Goal: Task Accomplishment & Management: Use online tool/utility

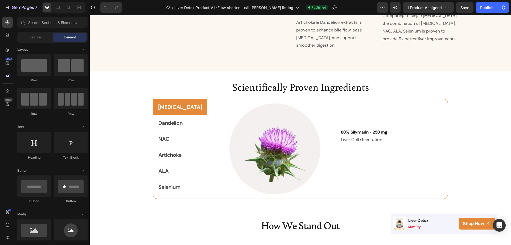
scroll to position [798, 0]
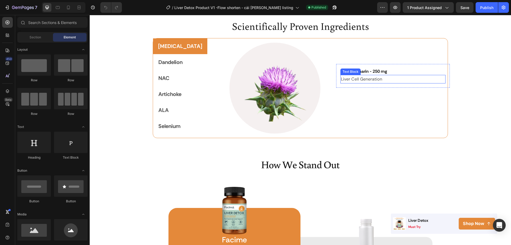
click at [354, 76] on p "Liver Cell Generation" at bounding box center [393, 79] width 104 height 8
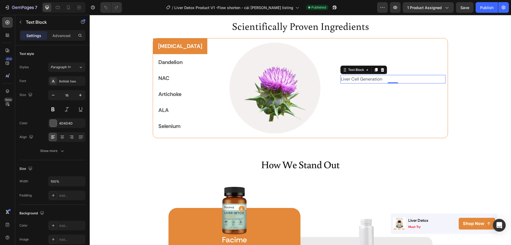
click at [386, 69] on h2 "80% Silymarin - 250 mg" at bounding box center [392, 71] width 105 height 7
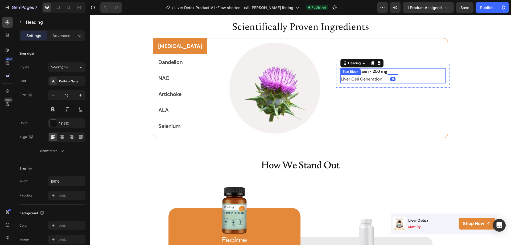
click at [341, 79] on p "Liver Cell Generation" at bounding box center [393, 79] width 104 height 8
click at [363, 80] on p "Liver Cell Generation" at bounding box center [393, 79] width 104 height 8
click at [358, 71] on strong "80% Silymarin - 250 mg" at bounding box center [364, 71] width 46 height 6
click at [357, 71] on strong "80% Silymarin - 250 mg" at bounding box center [364, 71] width 46 height 6
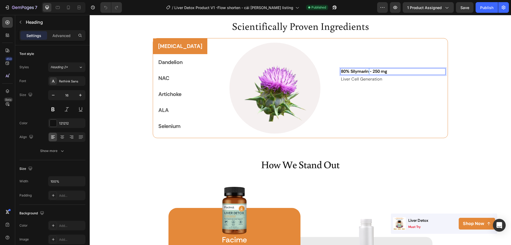
click at [357, 71] on strong "80% Silymarin - 250 mg" at bounding box center [364, 71] width 46 height 6
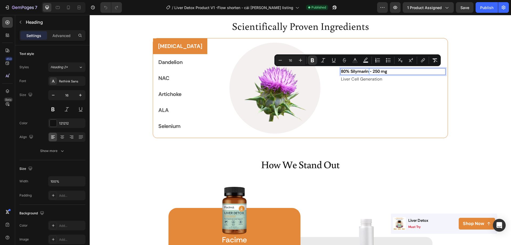
click at [357, 71] on strong "80% Silymarin - 250 mg" at bounding box center [364, 71] width 46 height 6
drag, startPoint x: 357, startPoint y: 71, endPoint x: 331, endPoint y: 71, distance: 25.8
click at [341, 71] on strong "80% Silymarin - 250 mg" at bounding box center [364, 71] width 46 height 6
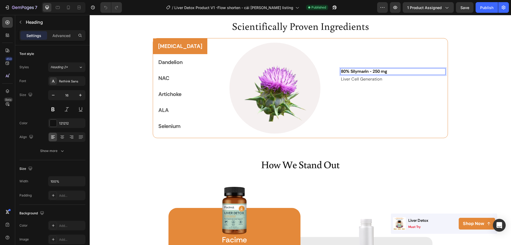
click at [359, 72] on strong "80% Silymarin - 250 mg" at bounding box center [364, 71] width 46 height 6
click at [341, 73] on strong "80% Silymarin - 250 mg" at bounding box center [364, 71] width 46 height 6
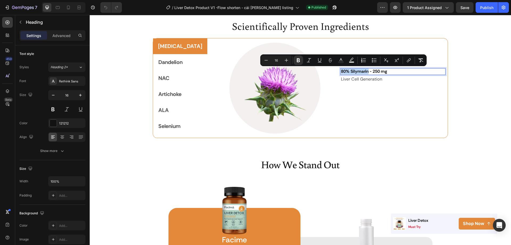
drag, startPoint x: 330, startPoint y: 72, endPoint x: 357, endPoint y: 71, distance: 27.2
click at [359, 77] on p "Liver Cell Generation" at bounding box center [393, 79] width 104 height 8
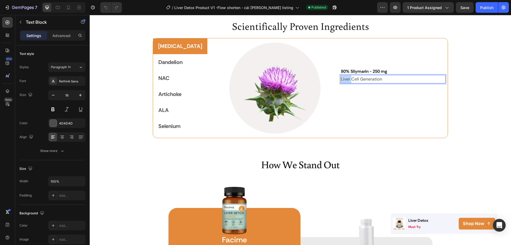
click at [341, 79] on p "Liver Cell Generation" at bounding box center [393, 79] width 104 height 8
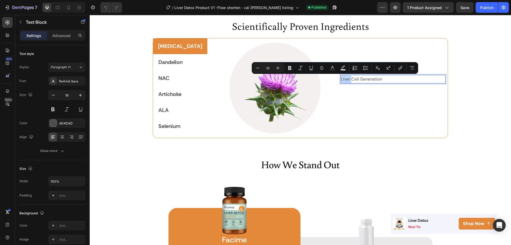
click at [341, 80] on p "Liver Cell Generation" at bounding box center [393, 79] width 104 height 8
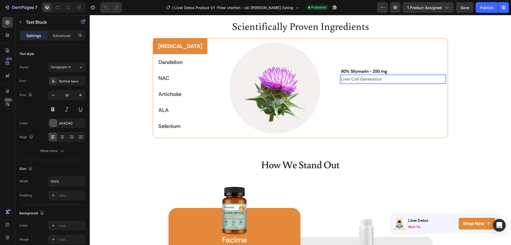
click at [341, 80] on p "Liver Cell Generation" at bounding box center [393, 79] width 104 height 8
click at [387, 79] on p "Liver Cell Generation" at bounding box center [393, 79] width 104 height 8
click at [375, 86] on div "⁠⁠⁠⁠⁠⁠⁠ 80% Silymarin - 250 mg Heading Liver Cell Generation Text Block 0 Row" at bounding box center [393, 76] width 114 height 24
click at [377, 80] on p "Liver Cell Generation" at bounding box center [393, 79] width 104 height 8
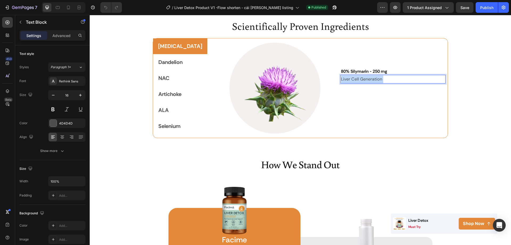
drag, startPoint x: 377, startPoint y: 80, endPoint x: 366, endPoint y: 78, distance: 11.3
click at [366, 78] on p "Liver Cell Generation" at bounding box center [393, 79] width 104 height 8
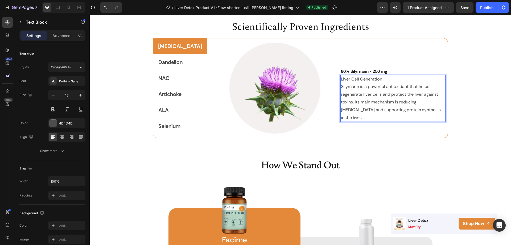
click at [395, 94] on p "Silymarin is a powerful antioxidant that helps regenerate liver cells and prote…" at bounding box center [393, 102] width 104 height 38
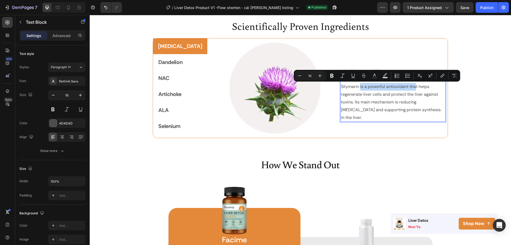
drag, startPoint x: 406, startPoint y: 88, endPoint x: 349, endPoint y: 89, distance: 56.7
click at [349, 89] on p "Silymarin is a powerful antioxidant that helps regenerate liver cells and prote…" at bounding box center [393, 102] width 104 height 38
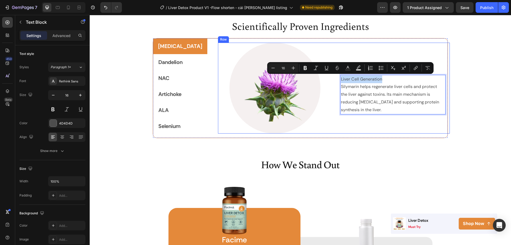
drag, startPoint x: 378, startPoint y: 78, endPoint x: 324, endPoint y: 80, distance: 54.6
click at [324, 80] on div "Image ⁠⁠⁠⁠⁠⁠⁠ 80% Silymarin - 250 mg Heading Liver Cell Generation Silymarin he…" at bounding box center [334, 88] width 232 height 91
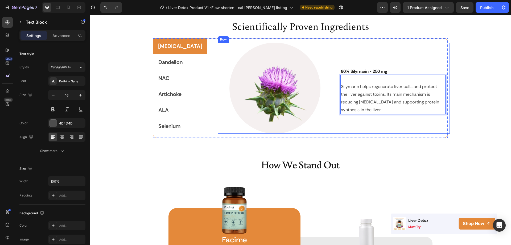
click at [357, 118] on div "⁠⁠⁠⁠⁠⁠⁠ 80% Silymarin - 250 mg Heading Silymarin helps regenerate liver cells a…" at bounding box center [393, 88] width 114 height 91
click at [350, 85] on p "Silymarin helps regenerate liver cells and protect the liver against toxins. It…" at bounding box center [393, 98] width 104 height 31
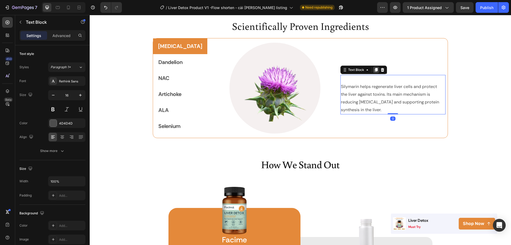
click at [374, 69] on icon at bounding box center [375, 70] width 3 height 4
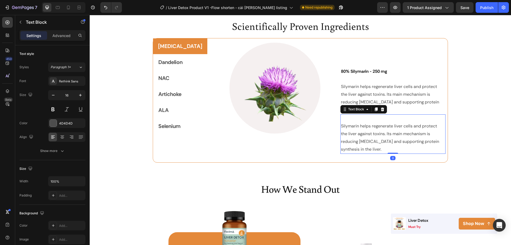
click at [347, 120] on p "Rich Text Editor. Editing area: main" at bounding box center [393, 119] width 104 height 8
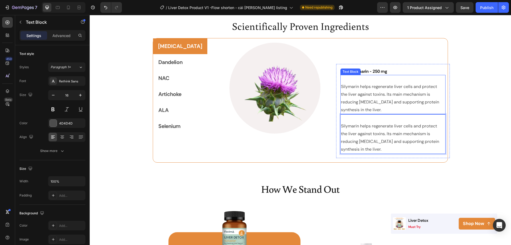
click at [345, 107] on p "Silymarin helps regenerate liver cells and protect the liver against toxins. It…" at bounding box center [393, 98] width 104 height 31
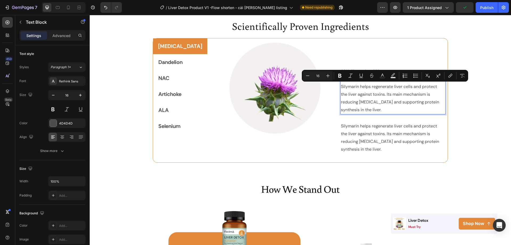
drag, startPoint x: 343, startPoint y: 108, endPoint x: 332, endPoint y: 82, distance: 28.0
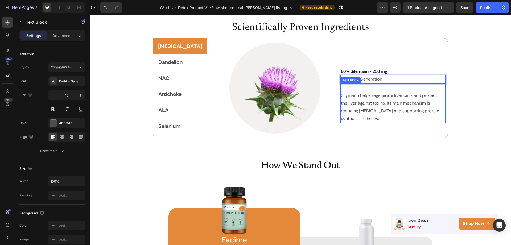
click at [385, 90] on p "Rich Text Editor. Editing area: main" at bounding box center [393, 88] width 104 height 8
click at [383, 78] on p "Liver Cell Generation" at bounding box center [393, 79] width 104 height 8
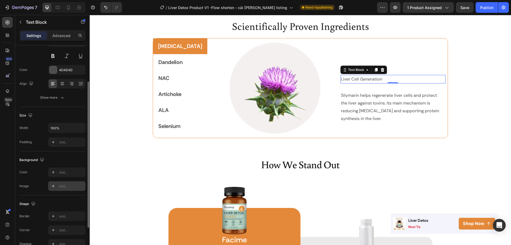
scroll to position [80, 0]
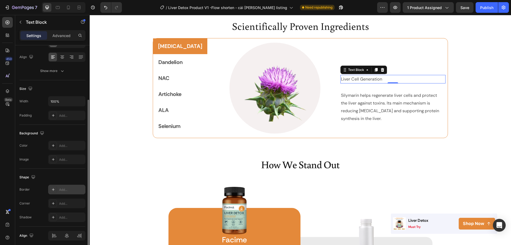
click at [68, 186] on div "Add..." at bounding box center [66, 189] width 37 height 10
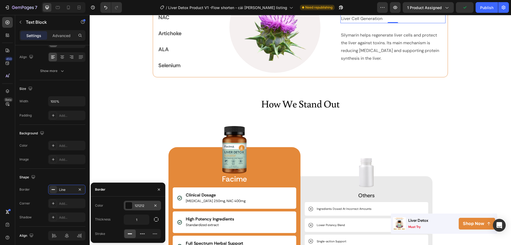
scroll to position [878, 0]
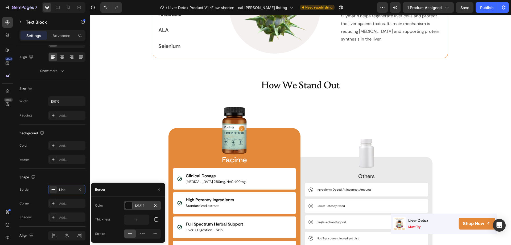
click at [138, 206] on div "121212" at bounding box center [142, 205] width 15 height 5
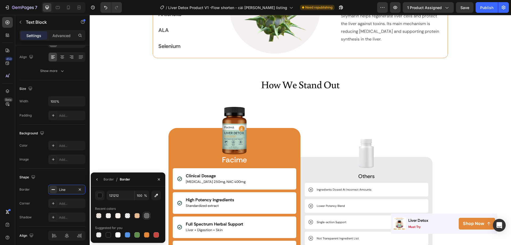
click at [147, 216] on div at bounding box center [146, 215] width 5 height 5
type input "666666"
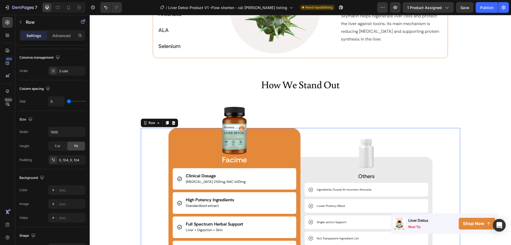
click at [141, 162] on div "Image Facime Text Block Clinical Dosage [MEDICAL_DATA] 250mg, NAC 400mg Item Li…" at bounding box center [300, 210] width 319 height 165
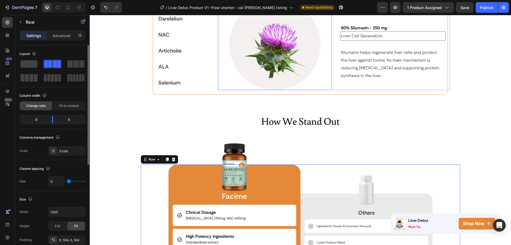
scroll to position [772, 0]
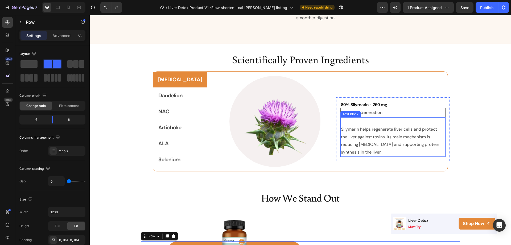
click at [352, 125] on p "Silymarin helps regenerate liver cells and protect the liver against toxins. It…" at bounding box center [393, 140] width 104 height 31
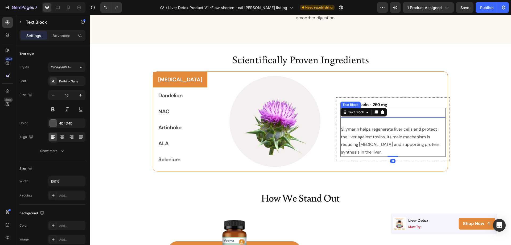
click at [398, 109] on p "Liver Cell Generation" at bounding box center [393, 113] width 104 height 8
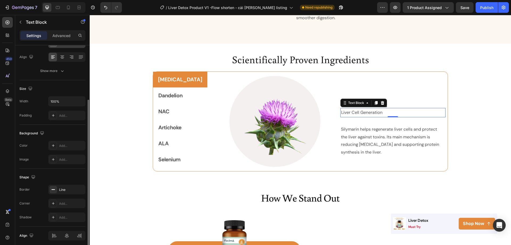
scroll to position [101, 0]
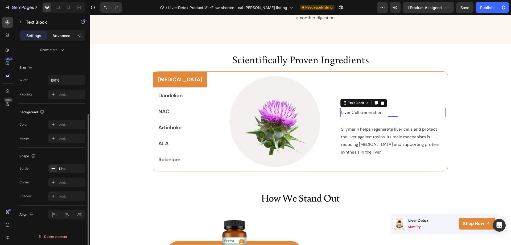
click at [57, 32] on div "Advanced" at bounding box center [61, 35] width 27 height 9
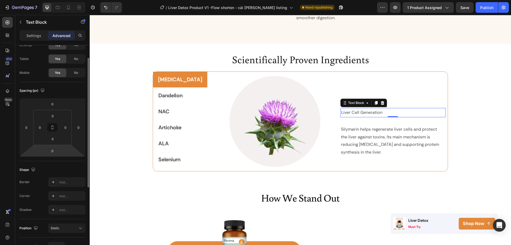
scroll to position [0, 0]
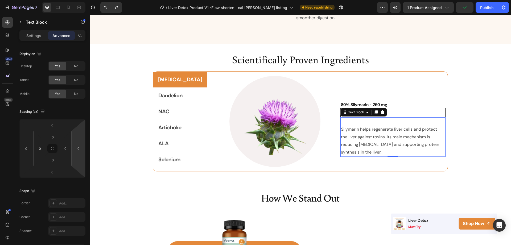
click at [357, 125] on p "Silymarin helps regenerate liver cells and protect the liver against toxins. It…" at bounding box center [393, 140] width 104 height 31
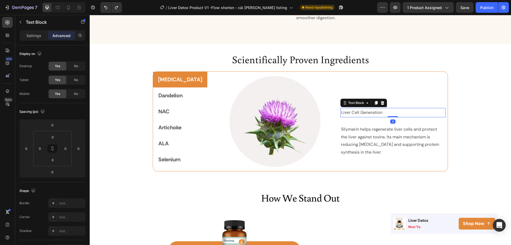
click at [400, 108] on div "Liver Cell Generation" at bounding box center [392, 112] width 105 height 9
click at [371, 117] on p "Rich Text Editor. Editing area: main" at bounding box center [393, 121] width 104 height 8
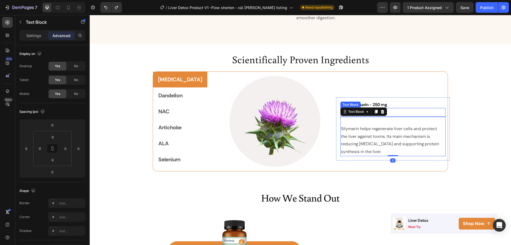
click at [388, 108] on p "Liver Cell Generation" at bounding box center [393, 112] width 104 height 8
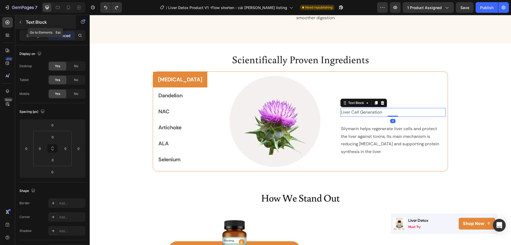
click at [21, 23] on icon "button" at bounding box center [20, 22] width 4 height 4
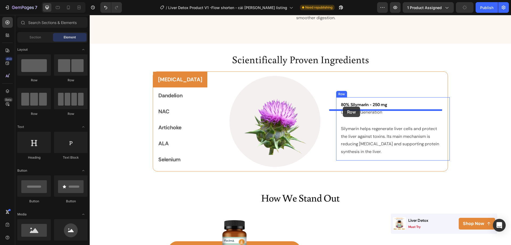
drag, startPoint x: 162, startPoint y: 84, endPoint x: 343, endPoint y: 106, distance: 182.6
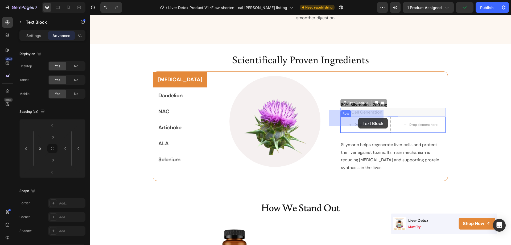
drag, startPoint x: 384, startPoint y: 106, endPoint x: 358, endPoint y: 118, distance: 28.3
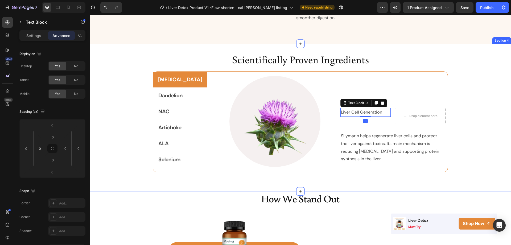
click at [483, 120] on div "Scientifically Proven Ingredients Heading [MEDICAL_DATA] Dandelion NAC Artichok…" at bounding box center [300, 117] width 421 height 130
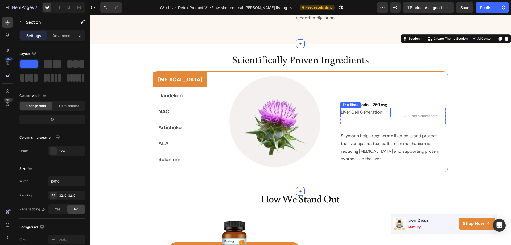
click at [367, 108] on p "Liver Cell Generation" at bounding box center [365, 112] width 49 height 8
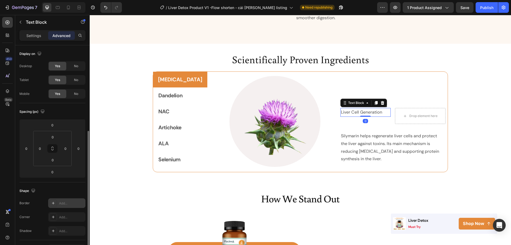
scroll to position [80, 0]
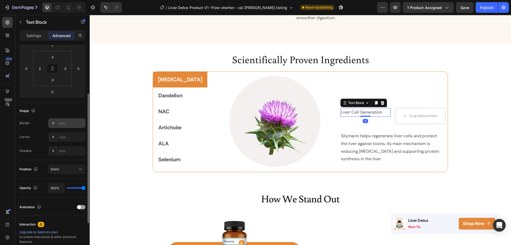
click at [68, 124] on div "Add..." at bounding box center [71, 123] width 25 height 5
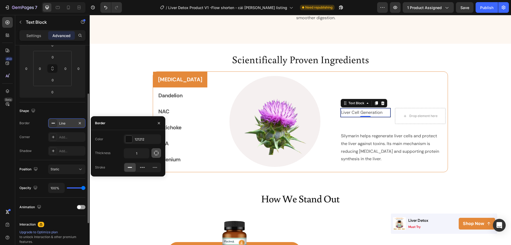
click at [155, 153] on icon "button" at bounding box center [156, 152] width 5 height 5
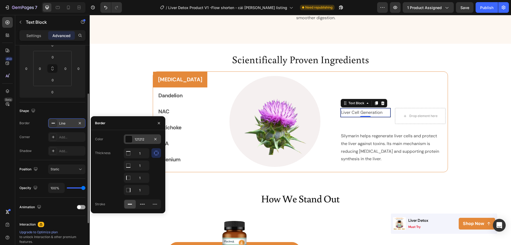
click at [143, 138] on div "121212" at bounding box center [142, 139] width 15 height 5
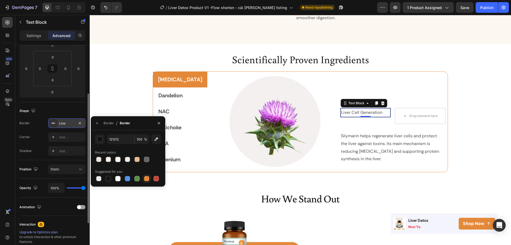
click at [145, 177] on div at bounding box center [146, 178] width 5 height 5
type input "E4893A"
click at [137, 158] on div at bounding box center [136, 158] width 5 height 5
type input "50"
click at [146, 158] on div at bounding box center [146, 158] width 5 height 5
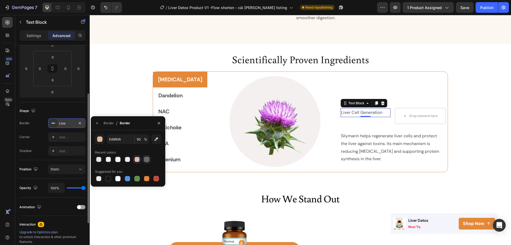
type input "666666"
type input "100"
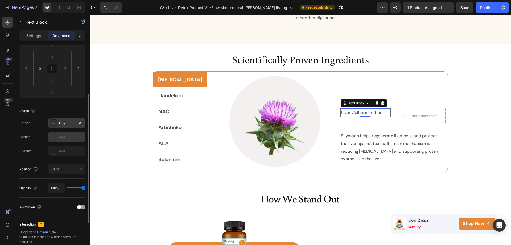
click at [74, 137] on div "Add..." at bounding box center [71, 137] width 25 height 5
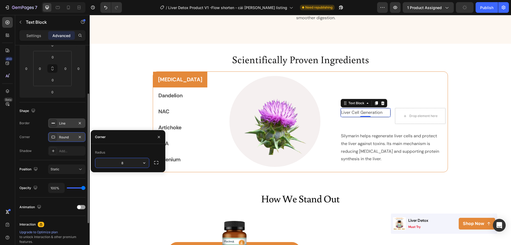
click at [120, 162] on input "8" at bounding box center [122, 163] width 54 height 10
drag, startPoint x: 120, startPoint y: 162, endPoint x: 128, endPoint y: 163, distance: 8.3
click at [128, 163] on input "8" at bounding box center [122, 163] width 54 height 10
type input "16"
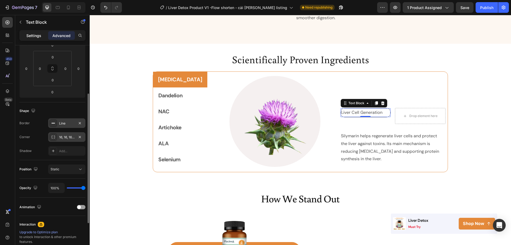
click at [32, 36] on p "Settings" at bounding box center [33, 36] width 15 height 6
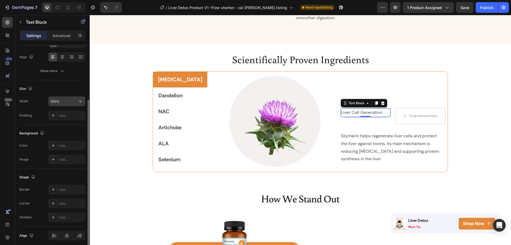
scroll to position [27, 0]
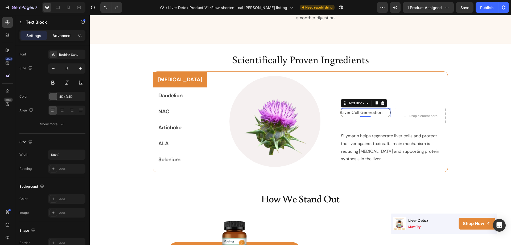
click at [56, 38] on p "Advanced" at bounding box center [61, 36] width 18 height 6
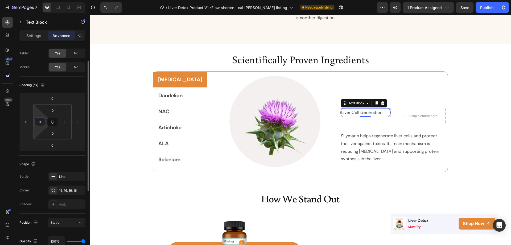
click at [39, 124] on input "0" at bounding box center [40, 122] width 8 height 8
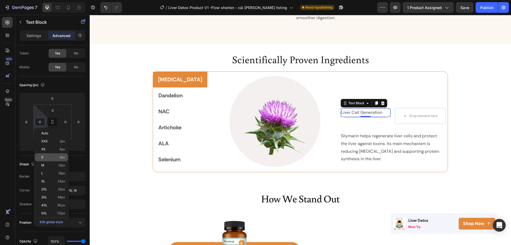
click at [52, 158] on p "S 8px" at bounding box center [53, 157] width 24 height 4
type input "8"
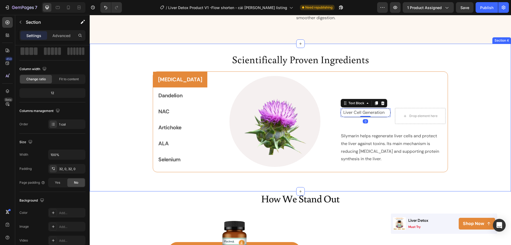
click at [454, 132] on div "Scientifically Proven Ingredients Heading [MEDICAL_DATA] Dandelion NAC Artichok…" at bounding box center [300, 117] width 421 height 130
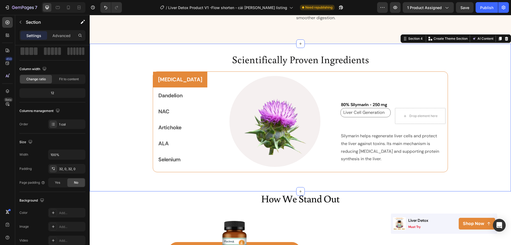
scroll to position [0, 0]
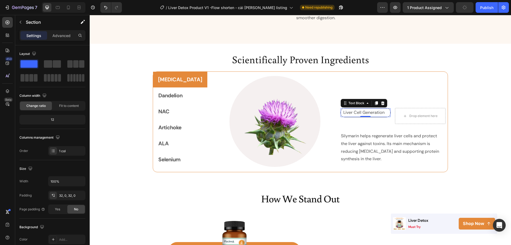
click at [375, 109] on p "Liver Cell Generation" at bounding box center [366, 113] width 47 height 8
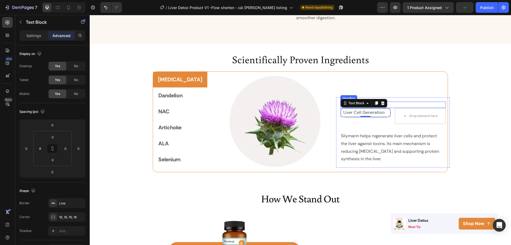
click at [382, 102] on p "⁠⁠⁠⁠⁠⁠⁠ 80% Silymarin - 250 mg" at bounding box center [393, 105] width 104 height 6
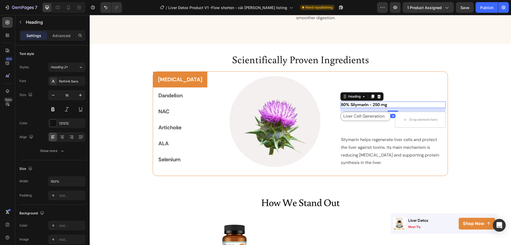
drag, startPoint x: 385, startPoint y: 101, endPoint x: 385, endPoint y: 105, distance: 3.7
click at [387, 110] on div at bounding box center [392, 110] width 11 height 1
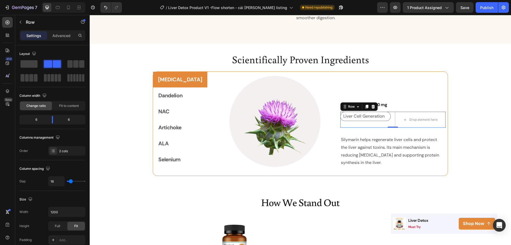
click at [385, 119] on div "Liver Cell Generation Text Block Drop element here Row 0" at bounding box center [392, 120] width 105 height 16
drag, startPoint x: 386, startPoint y: 120, endPoint x: 386, endPoint y: 116, distance: 4.3
click at [386, 113] on div "Liver Cell Generation Text Block Drop element here Row 0" at bounding box center [392, 120] width 105 height 16
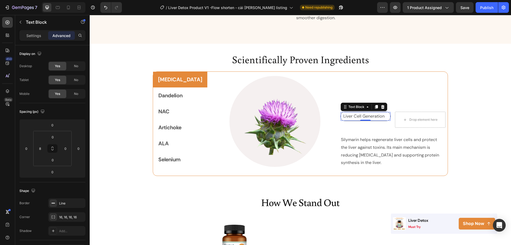
click at [379, 113] on p "Liver Cell Generation" at bounding box center [366, 116] width 47 height 8
click at [379, 118] on div "Liver Cell Generation Text Block" at bounding box center [365, 120] width 51 height 16
click at [378, 113] on p "Liver Cell Generation" at bounding box center [366, 116] width 47 height 8
click at [374, 118] on div "Liver Cell Generation Text Block 0" at bounding box center [365, 120] width 51 height 16
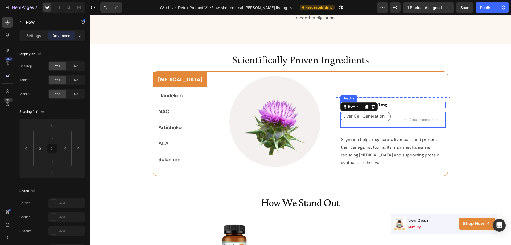
click at [376, 102] on p "⁠⁠⁠⁠⁠⁠⁠ 80% Silymarin - 250 mg" at bounding box center [393, 105] width 104 height 6
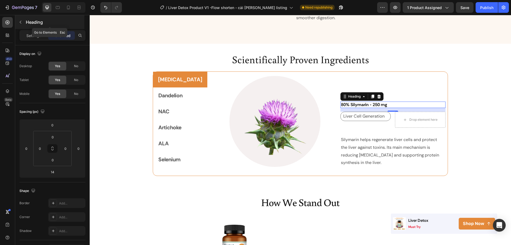
click at [27, 26] on div "Heading" at bounding box center [49, 22] width 69 height 14
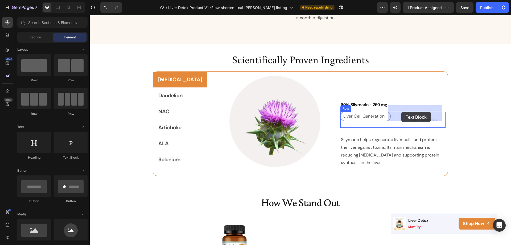
drag, startPoint x: 161, startPoint y: 167, endPoint x: 401, endPoint y: 112, distance: 247.0
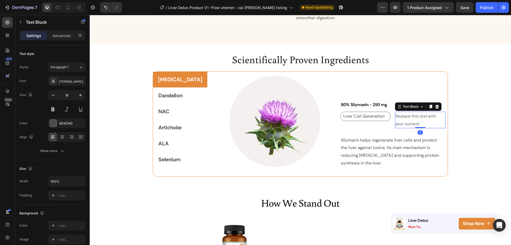
drag, startPoint x: 412, startPoint y: 121, endPoint x: 410, endPoint y: 114, distance: 7.1
click at [410, 114] on div "Replace this text with your content Text Block 0" at bounding box center [420, 120] width 51 height 16
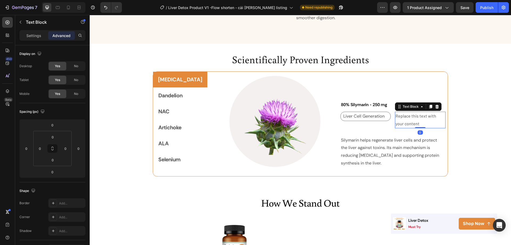
click at [405, 116] on div "Replace this text with your content" at bounding box center [420, 120] width 51 height 16
click at [405, 116] on p "Replace this text with your content" at bounding box center [419, 119] width 49 height 15
drag, startPoint x: 405, startPoint y: 116, endPoint x: 389, endPoint y: 109, distance: 16.8
click at [395, 112] on p "Replace this text with your content" at bounding box center [419, 119] width 49 height 15
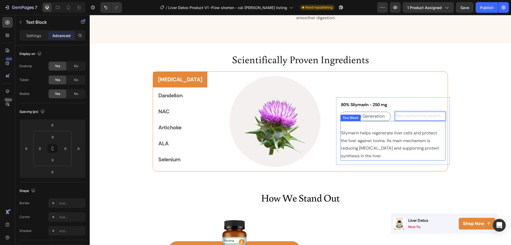
click at [382, 129] on p "Silymarin helps regenerate liver cells and protect the liver against toxins. It…" at bounding box center [393, 144] width 104 height 31
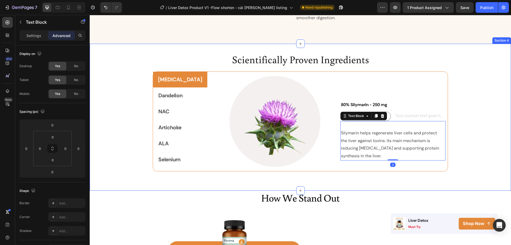
click at [474, 127] on div "Scientifically Proven Ingredients Heading [MEDICAL_DATA] Dandelion NAC Artichok…" at bounding box center [300, 117] width 421 height 130
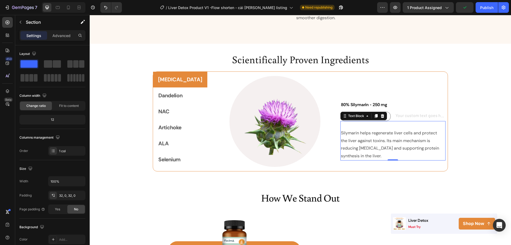
click at [361, 122] on p "Rich Text Editor. Editing area: main" at bounding box center [393, 125] width 104 height 8
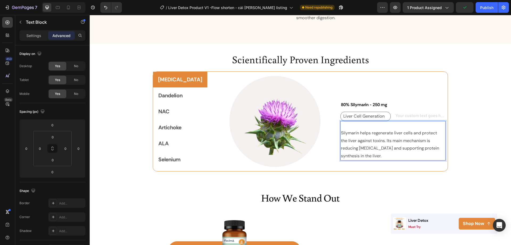
click at [350, 121] on p "Rich Text Editor. Editing area: main" at bounding box center [393, 125] width 104 height 8
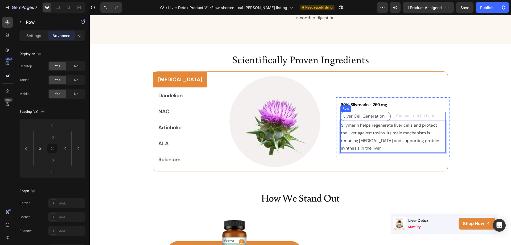
click at [386, 114] on div "Liver Cell Generation Text Block Text Block Row" at bounding box center [392, 116] width 105 height 9
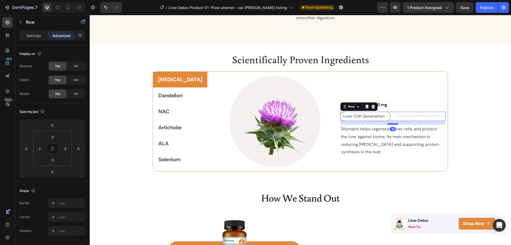
drag, startPoint x: 387, startPoint y: 113, endPoint x: 387, endPoint y: 117, distance: 3.7
click at [387, 123] on div at bounding box center [392, 124] width 11 height 2
type input "14"
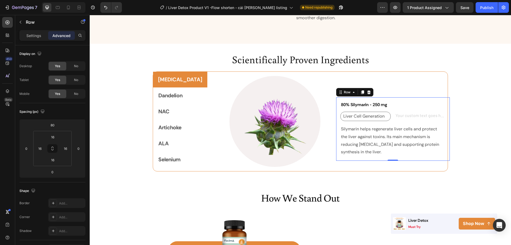
click at [384, 97] on div "⁠⁠⁠⁠⁠⁠⁠ 80% Silymarin - 250 mg Heading Liver Cell Generation Text Block Text Bl…" at bounding box center [393, 129] width 114 height 64
click at [53, 124] on input "80" at bounding box center [52, 125] width 11 height 8
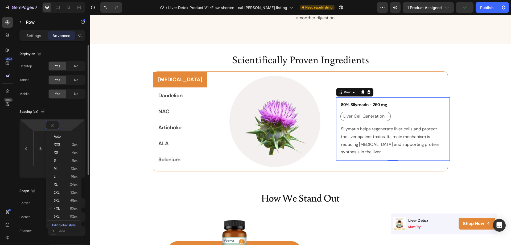
type input "0"
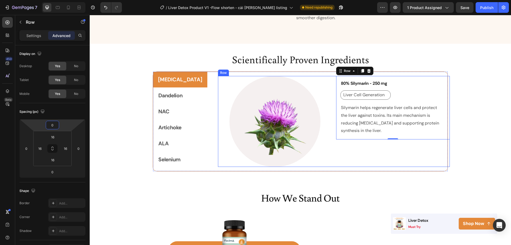
click at [346, 154] on div "⁠⁠⁠⁠⁠⁠⁠ 80% Silymarin - 250 mg Heading Liver Cell Generation Text Block Text Bl…" at bounding box center [393, 121] width 114 height 91
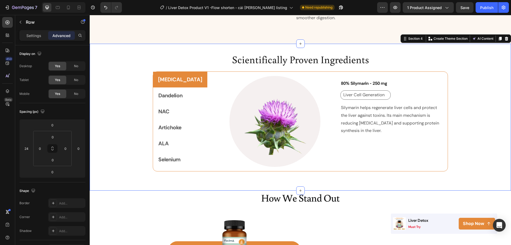
click at [472, 143] on div "Scientifically Proven Ingredients Heading [MEDICAL_DATA] Dandelion NAC Artichok…" at bounding box center [300, 117] width 421 height 130
click at [358, 130] on div "⁠⁠⁠⁠⁠⁠⁠ 80% Silymarin - 250 mg Heading Liver Cell Generation Text Block Text Bl…" at bounding box center [393, 108] width 114 height 64
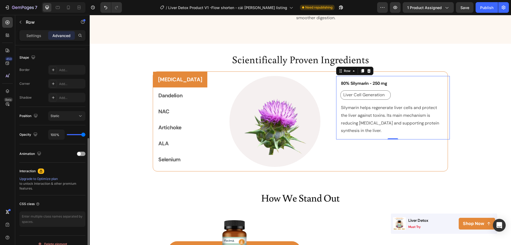
scroll to position [141, 0]
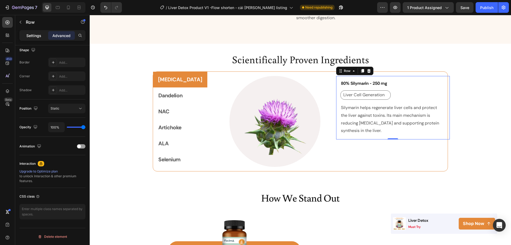
click at [33, 38] on p "Settings" at bounding box center [33, 36] width 15 height 6
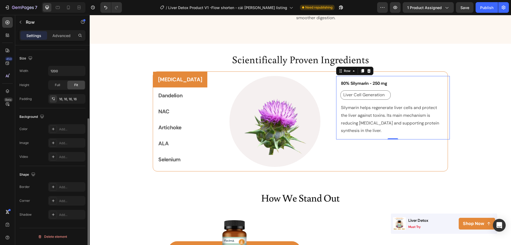
scroll to position [0, 0]
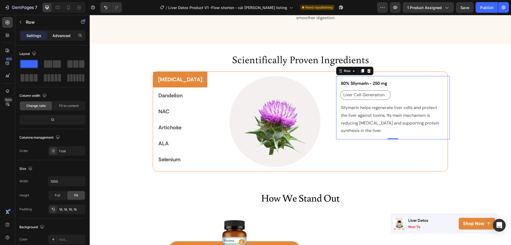
click at [57, 33] on p "Advanced" at bounding box center [61, 36] width 18 height 6
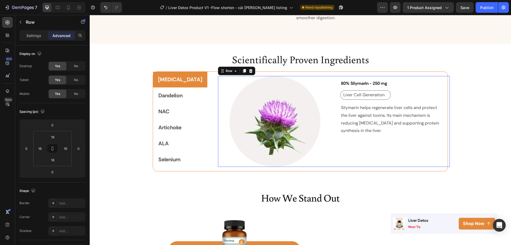
click at [345, 147] on div "⁠⁠⁠⁠⁠⁠⁠ 80% Silymarin - 250 mg Heading Liver Cell Generation Text Block Text Bl…" at bounding box center [393, 121] width 114 height 91
click at [378, 81] on p "⁠⁠⁠⁠⁠⁠⁠ 80% Silymarin - 250 mg" at bounding box center [393, 84] width 104 height 6
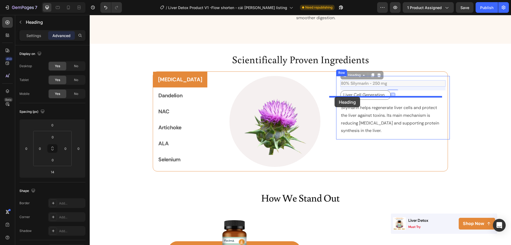
drag, startPoint x: 332, startPoint y: 68, endPoint x: 335, endPoint y: 97, distance: 28.8
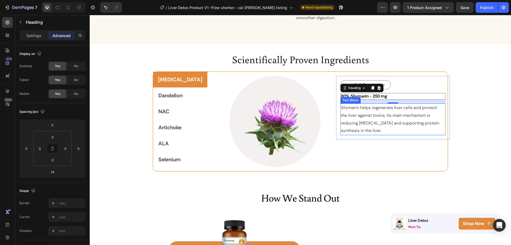
click at [351, 110] on p "Silymarin helps regenerate liver cells and protect the liver against toxins. It…" at bounding box center [393, 119] width 104 height 31
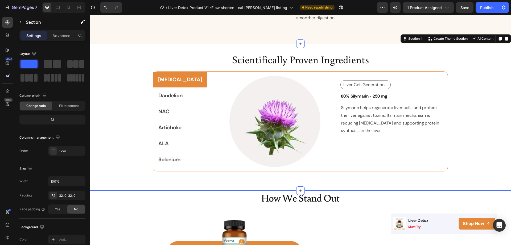
click at [477, 105] on div "Scientifically Proven Ingredients Heading [MEDICAL_DATA] Dandelion NAC Artichok…" at bounding box center [300, 117] width 421 height 130
click at [465, 117] on div "Scientifically Proven Ingredients Heading [MEDICAL_DATA] Dandelion NAC Artichok…" at bounding box center [300, 117] width 421 height 130
click at [372, 109] on p "Silymarin helps regenerate liver cells and protect the liver against toxins. It…" at bounding box center [393, 119] width 104 height 31
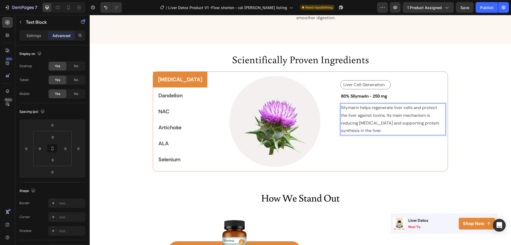
click at [363, 121] on p "Silymarin helps regenerate liver cells and protect the liver against toxins. It…" at bounding box center [393, 119] width 104 height 31
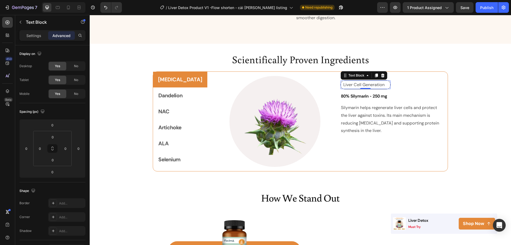
click at [381, 81] on p "Liver Cell Generation" at bounding box center [366, 85] width 47 height 8
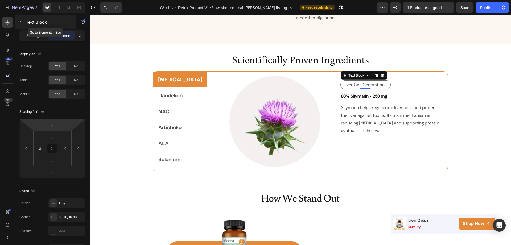
click at [25, 25] on div "Text Block" at bounding box center [45, 22] width 61 height 14
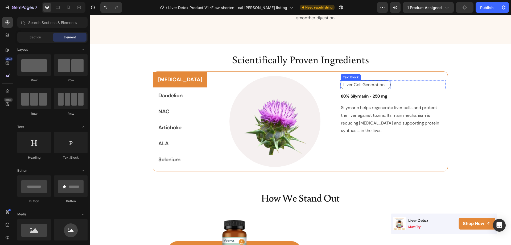
click at [349, 81] on p "Liver Cell Generation" at bounding box center [366, 85] width 47 height 8
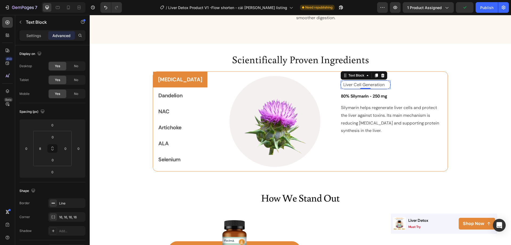
click at [349, 81] on p "Liver Cell Generation" at bounding box center [366, 85] width 47 height 8
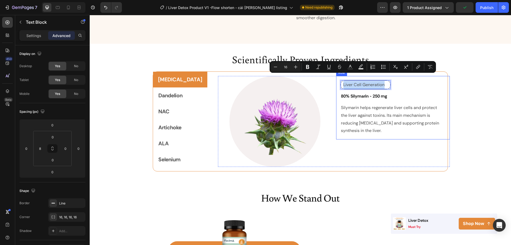
drag, startPoint x: 374, startPoint y: 79, endPoint x: 325, endPoint y: 80, distance: 49.0
click at [336, 80] on div "Liver Cell Generation Text Block 0 Text Block Row ⁠⁠⁠⁠⁠⁠⁠ 80% Silymarin - 250 m…" at bounding box center [393, 108] width 114 height 64
click at [349, 66] on icon "Editor contextual toolbar" at bounding box center [350, 66] width 5 height 5
type input "4D4D4D"
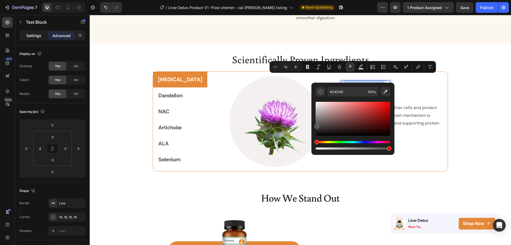
click at [32, 38] on div "Settings" at bounding box center [33, 35] width 27 height 9
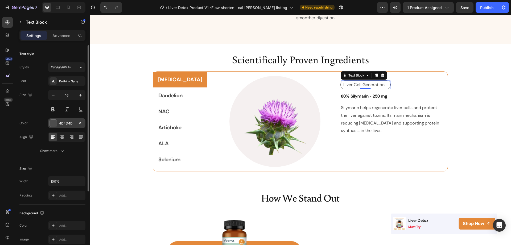
click at [62, 119] on div "4D4D4D" at bounding box center [66, 123] width 37 height 10
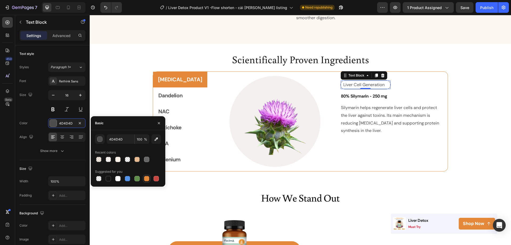
click at [147, 178] on div at bounding box center [146, 178] width 5 height 5
click at [110, 175] on div at bounding box center [108, 178] width 6 height 6
type input "151515"
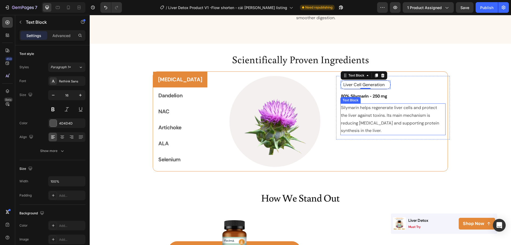
click at [365, 117] on p "Silymarin helps regenerate liver cells and protect the liver against toxins. It…" at bounding box center [393, 119] width 104 height 31
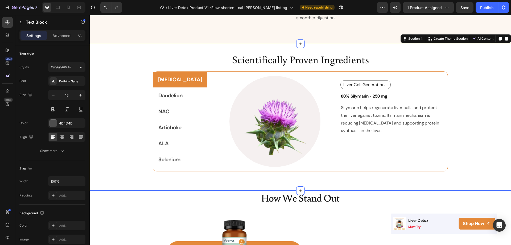
click at [460, 100] on div "Scientifically Proven Ingredients Heading [MEDICAL_DATA] Dandelion NAC Artichok…" at bounding box center [300, 117] width 421 height 130
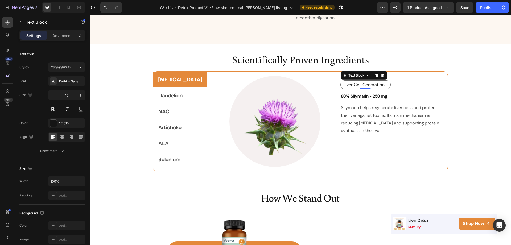
click at [353, 81] on div "Liver Cell Generation Text Block 0" at bounding box center [365, 84] width 51 height 9
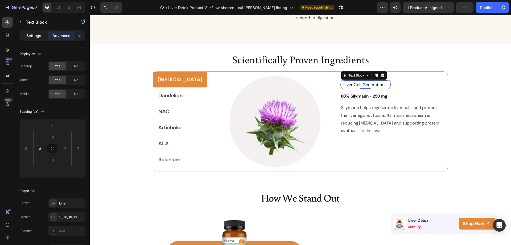
click at [32, 36] on p "Settings" at bounding box center [33, 36] width 15 height 6
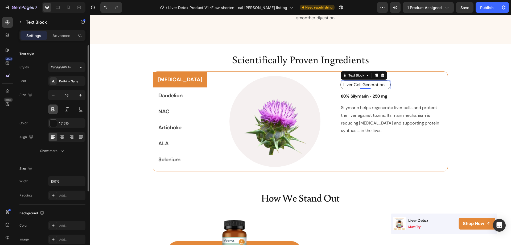
click at [55, 106] on button at bounding box center [53, 109] width 10 height 10
click at [372, 130] on div "Liver Cell Generation Text Block 0 Text Block Row ⁠⁠⁠⁠⁠⁠⁠ 80% Silymarin - 250 m…" at bounding box center [393, 108] width 114 height 64
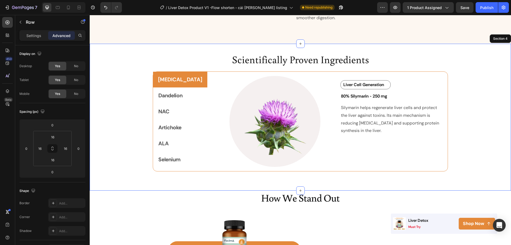
click at [462, 133] on div "Scientifically Proven Ingredients Heading [MEDICAL_DATA] Dandelion NAC Artichok…" at bounding box center [300, 117] width 421 height 130
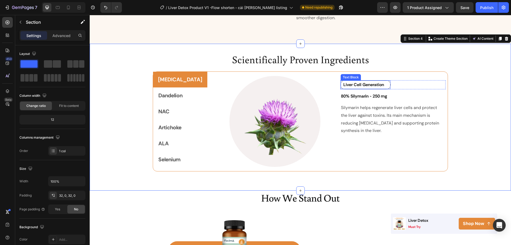
click at [378, 81] on p "Liver Cell Generation" at bounding box center [366, 85] width 47 height 8
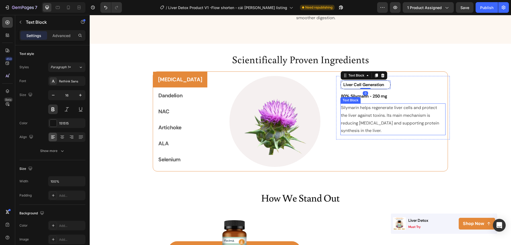
click at [377, 117] on p "Silymarin helps regenerate liver cells and protect the liver against toxins. It…" at bounding box center [393, 119] width 104 height 31
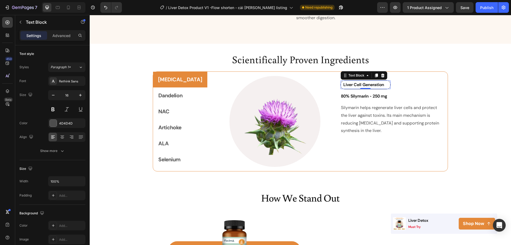
click at [379, 81] on p "Liver Cell Generation" at bounding box center [366, 85] width 47 height 8
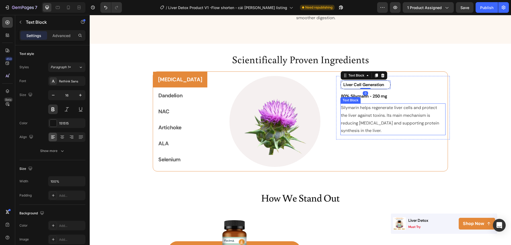
click at [358, 118] on p "Silymarin helps regenerate liver cells and protect the liver against toxins. It…" at bounding box center [393, 119] width 104 height 31
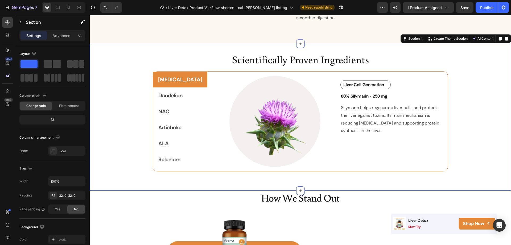
click at [492, 117] on div "Scientifically Proven Ingredients Heading [MEDICAL_DATA] Dandelion NAC Artichok…" at bounding box center [300, 117] width 421 height 130
click at [386, 81] on div "Liver Cell Generation Text Block Text Block Row" at bounding box center [392, 84] width 105 height 9
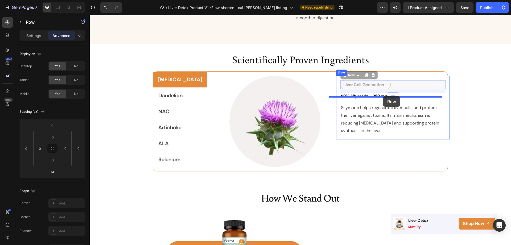
drag, startPoint x: 386, startPoint y: 80, endPoint x: 383, endPoint y: 96, distance: 16.3
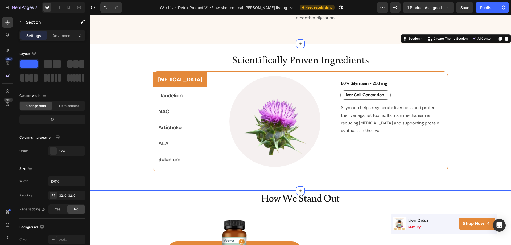
click at [459, 110] on div "Scientifically Proven Ingredients Heading [MEDICAL_DATA] Dandelion NAC Artichok…" at bounding box center [300, 117] width 421 height 130
click at [403, 105] on p "Silymarin helps regenerate liver cells and protect the liver against toxins. It…" at bounding box center [393, 119] width 104 height 31
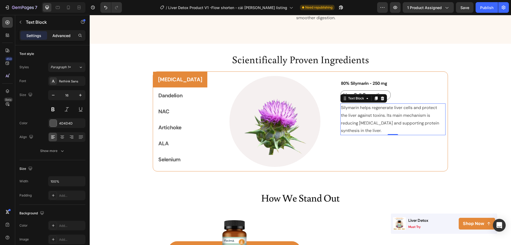
click at [57, 37] on p "Advanced" at bounding box center [61, 36] width 18 height 6
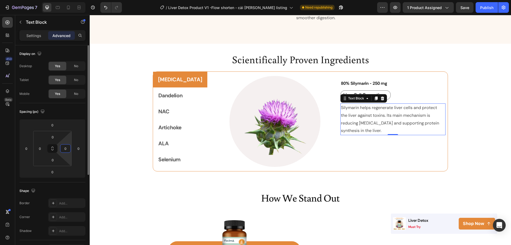
click at [67, 147] on input "0" at bounding box center [65, 148] width 8 height 8
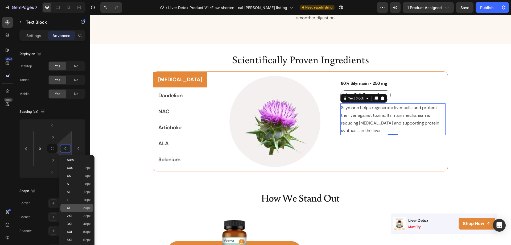
click at [73, 209] on div "XL 24px" at bounding box center [76, 208] width 33 height 8
type input "24"
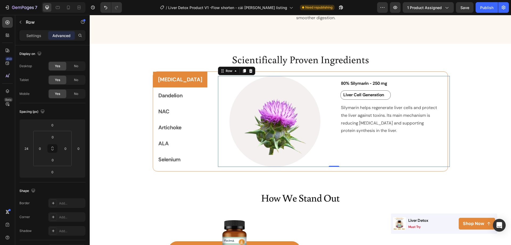
click at [338, 153] on div "⁠⁠⁠⁠⁠⁠⁠ 80% Silymarin - 250 mg Heading Liver Cell Generation Text Block Text Bl…" at bounding box center [393, 121] width 114 height 91
click at [417, 109] on p "Silymarin helps regenerate liver cells and protect the liver against toxins. It…" at bounding box center [390, 119] width 98 height 31
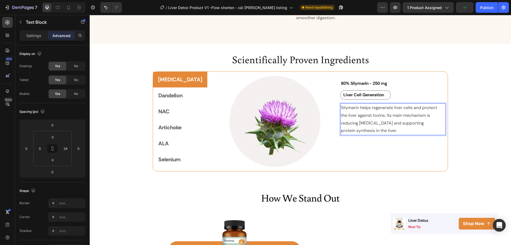
click at [372, 118] on p "Silymarin helps regenerate liver cells and protect the liver against toxins. It…" at bounding box center [390, 119] width 98 height 31
click at [367, 123] on p "Silymarin helps regenerate liver cells and protect the liver against toxins. It…" at bounding box center [390, 119] width 98 height 31
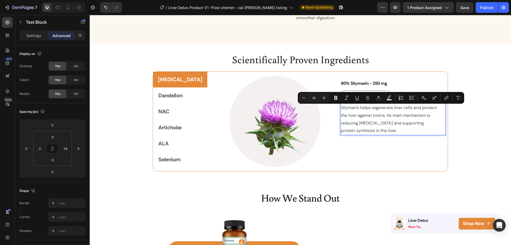
drag, startPoint x: 370, startPoint y: 115, endPoint x: 368, endPoint y: 110, distance: 5.7
click at [368, 110] on p "Silymarin helps regenerate liver cells and protect the liver against toxins. It…" at bounding box center [390, 119] width 98 height 31
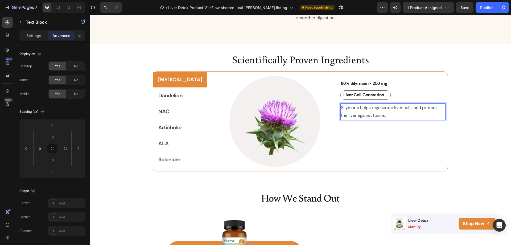
click at [348, 104] on p "Silymarin helps regenerate liver cells and protect the liver against toxins." at bounding box center [390, 111] width 98 height 15
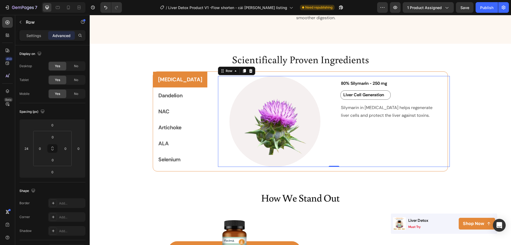
click at [352, 138] on div "⁠⁠⁠⁠⁠⁠⁠ 80% Silymarin - 250 mg Heading Liver Cell Generation Text Block Text Bl…" at bounding box center [393, 121] width 114 height 91
click at [403, 108] on p "Silymarin in [MEDICAL_DATA] helps regenerate liver cells and protect the liver …" at bounding box center [390, 111] width 98 height 15
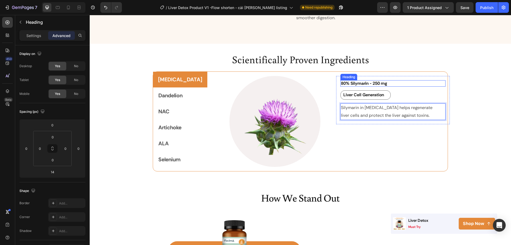
click at [362, 80] on strong "80% Silymarin - 250 mg" at bounding box center [364, 83] width 46 height 6
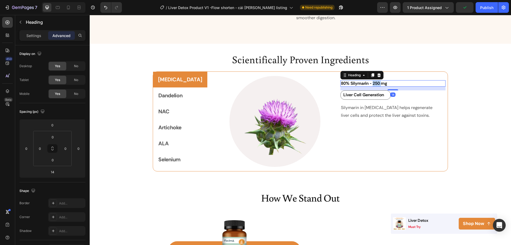
click at [361, 80] on strong "80% Silymarin - 250 mg" at bounding box center [364, 83] width 46 height 6
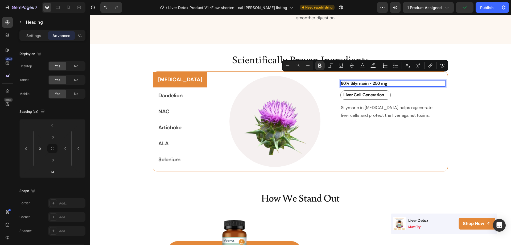
click at [360, 80] on strong "80% Silymarin - 250 mg" at bounding box center [364, 83] width 46 height 6
drag, startPoint x: 361, startPoint y: 76, endPoint x: 330, endPoint y: 76, distance: 30.6
click at [341, 80] on strong "80% Silymarin - 250 mg" at bounding box center [364, 83] width 46 height 6
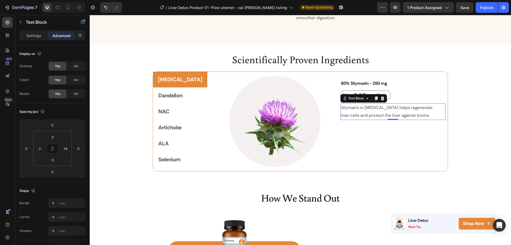
click at [349, 104] on p "Silymarin in [MEDICAL_DATA] helps regenerate liver cells and protect the liver …" at bounding box center [390, 111] width 98 height 15
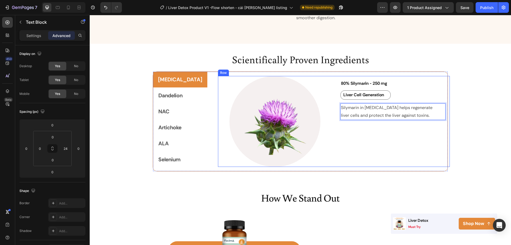
click at [349, 129] on div "⁠⁠⁠⁠⁠⁠⁠ 80% Silymarin - 250 mg Heading Liver Cell Generation Text Block Text Bl…" at bounding box center [393, 121] width 114 height 91
click at [404, 109] on p "Silymarin in [MEDICAL_DATA] helps regenerate liver cells and protect the liver …" at bounding box center [390, 111] width 98 height 15
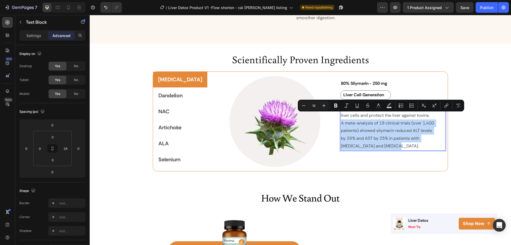
drag, startPoint x: 357, startPoint y: 139, endPoint x: 330, endPoint y: 118, distance: 33.6
click at [341, 119] on p "A meta-analysis of 19 clinical trials (over 1,400 patients) showed silymarin re…" at bounding box center [390, 134] width 98 height 31
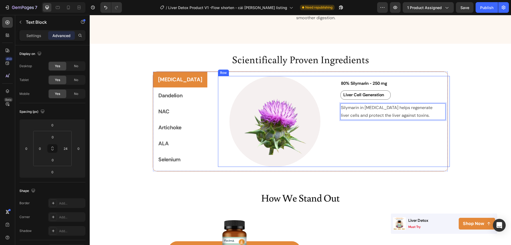
click at [360, 131] on div "⁠⁠⁠⁠⁠⁠⁠ 80% Silymarin - 250 mg Heading Liver Cell Generation Text Block Text Bl…" at bounding box center [393, 121] width 114 height 91
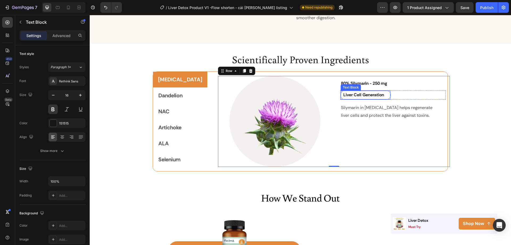
click at [378, 91] on p "Liver Cell Generation" at bounding box center [366, 95] width 47 height 8
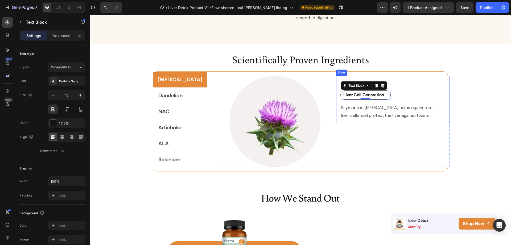
click at [356, 114] on div "⁠⁠⁠⁠⁠⁠⁠ 80% Silymarin - 250 mg Heading Liver Cell Generation Text Block 0 Text …" at bounding box center [393, 100] width 114 height 48
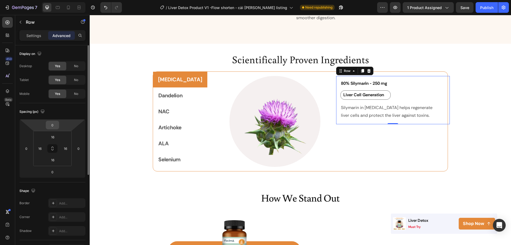
click at [54, 125] on input "0" at bounding box center [52, 125] width 11 height 8
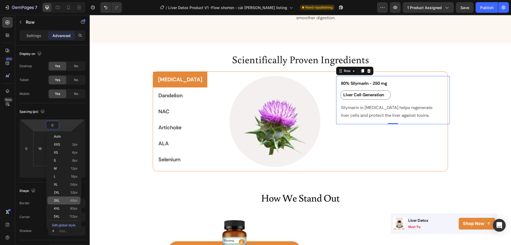
click at [55, 197] on div "3XL 48px" at bounding box center [63, 200] width 33 height 8
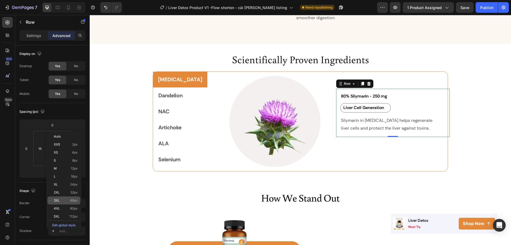
type input "48"
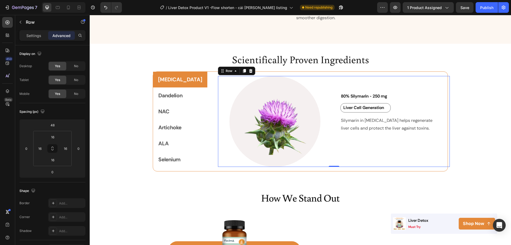
click at [343, 152] on div "⁠⁠⁠⁠⁠⁠⁠ 80% Silymarin - 250 mg Heading Liver Cell Generation Text Block Text Bl…" at bounding box center [393, 121] width 114 height 91
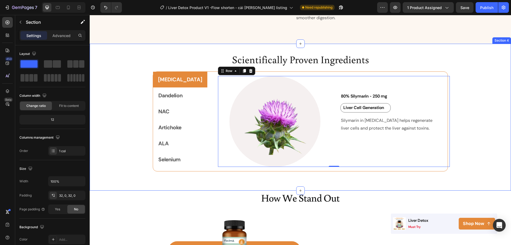
click at [465, 130] on div "Scientifically Proven Ingredients Heading [MEDICAL_DATA] Dandelion NAC Artichok…" at bounding box center [300, 117] width 421 height 130
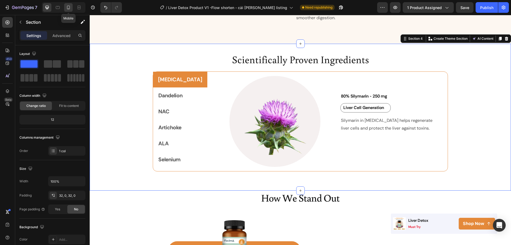
click at [68, 6] on icon at bounding box center [68, 7] width 5 height 5
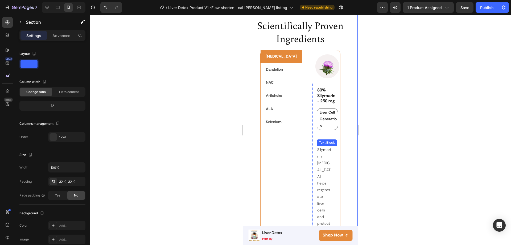
scroll to position [998, 0]
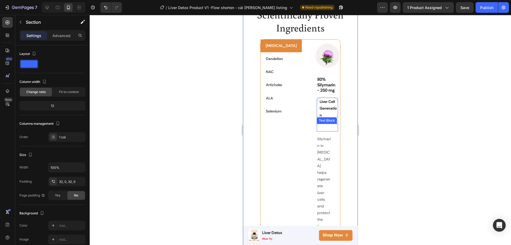
click at [321, 124] on p "Rich Text Editor. Editing area: main" at bounding box center [327, 127] width 20 height 7
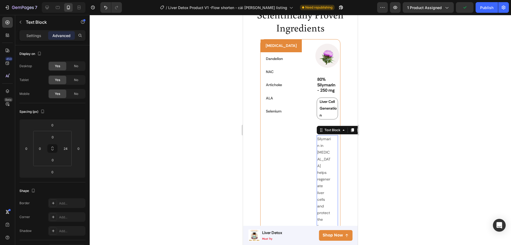
click at [327, 135] on p "Silymarin in [MEDICAL_DATA] helps regenerate liver cells and protect the liver …" at bounding box center [324, 188] width 14 height 107
click at [381, 144] on div at bounding box center [300, 130] width 421 height 230
click at [326, 135] on p "Silymarin in [MEDICAL_DATA] helps regenerate liver cells and protect the liver …" at bounding box center [324, 188] width 14 height 107
click at [29, 22] on p "Text Block" at bounding box center [48, 22] width 45 height 6
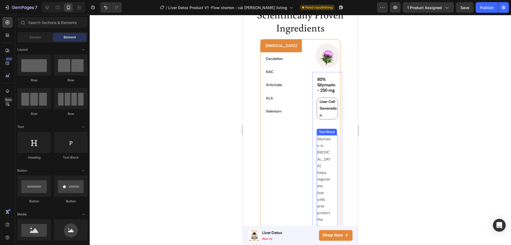
click at [326, 135] on p "Silymarin in [MEDICAL_DATA] helps regenerate liver cells and protect the liver …" at bounding box center [324, 188] width 14 height 107
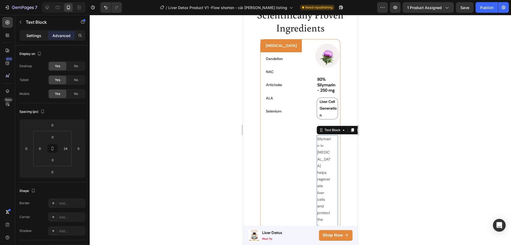
click at [34, 39] on div "Settings" at bounding box center [33, 35] width 27 height 9
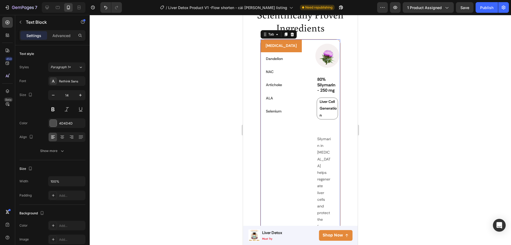
click at [331, 40] on div "Image ⁠⁠⁠⁠⁠⁠⁠ 80% Silymarin - 250 mg Heading Liver Cell Generation Text Block T…" at bounding box center [321, 145] width 39 height 213
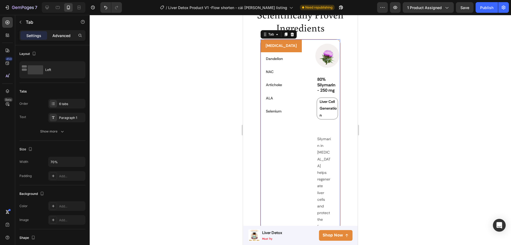
click at [57, 35] on p "Advanced" at bounding box center [61, 36] width 18 height 6
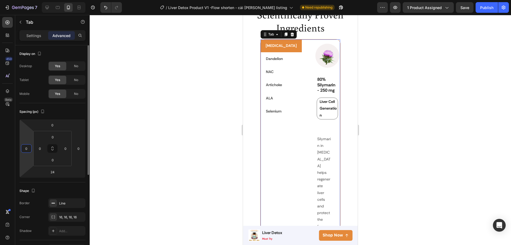
click at [28, 150] on input "0" at bounding box center [26, 148] width 8 height 8
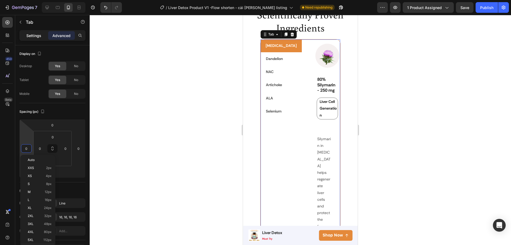
click at [33, 35] on p "Settings" at bounding box center [33, 36] width 15 height 6
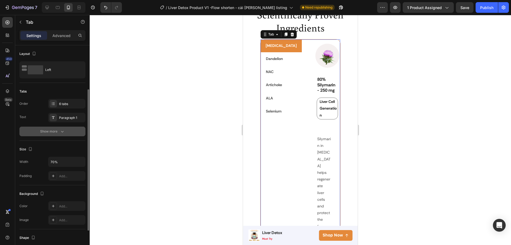
scroll to position [53, 0]
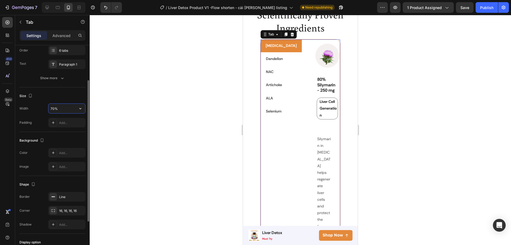
click at [67, 109] on input "70%" at bounding box center [66, 109] width 37 height 10
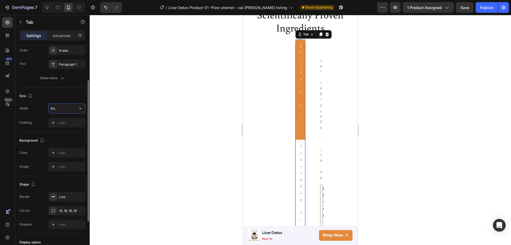
type input "90%"
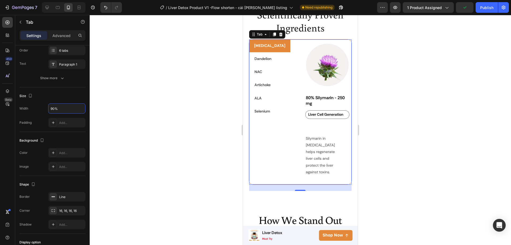
click at [216, 146] on div at bounding box center [300, 130] width 421 height 230
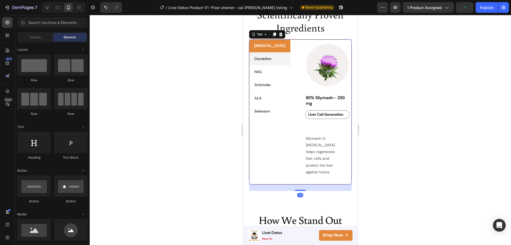
click at [260, 60] on p "Dandelion" at bounding box center [262, 58] width 17 height 7
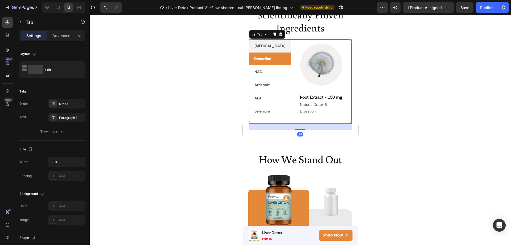
click at [262, 47] on p "[MEDICAL_DATA]" at bounding box center [269, 46] width 31 height 7
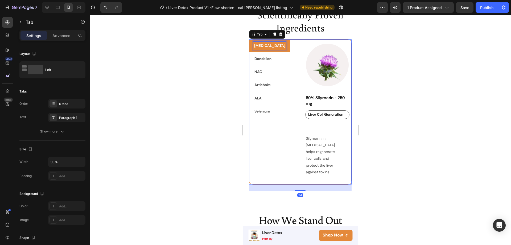
scroll to position [998, 0]
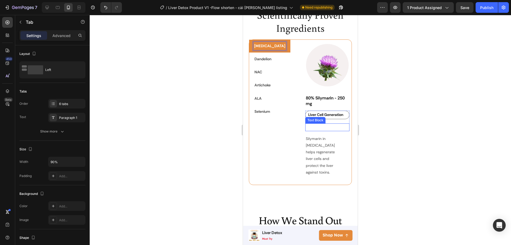
click at [320, 126] on p "Rich Text Editor. Editing area: main" at bounding box center [327, 127] width 43 height 7
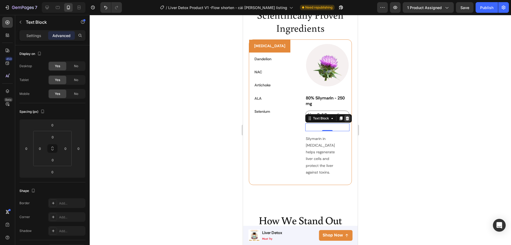
click at [345, 120] on icon at bounding box center [347, 118] width 4 height 4
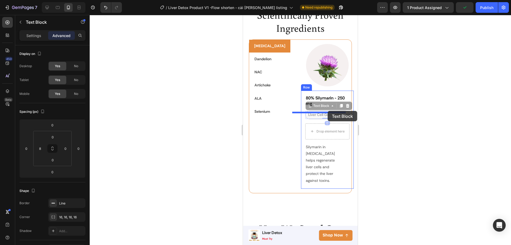
drag, startPoint x: 328, startPoint y: 116, endPoint x: 328, endPoint y: 111, distance: 4.8
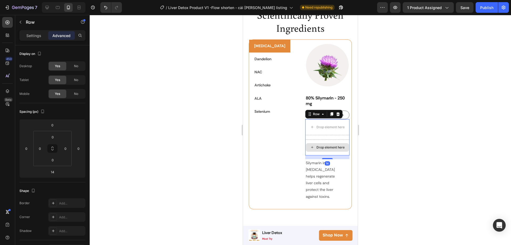
click at [344, 154] on div "Drop element here" at bounding box center [327, 147] width 44 height 16
click at [335, 113] on div at bounding box center [338, 114] width 6 height 6
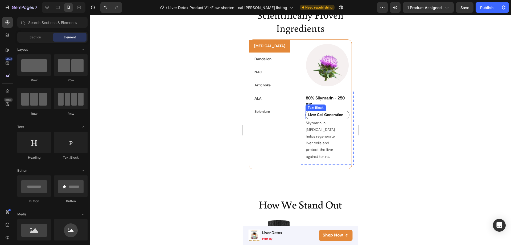
click at [336, 118] on p "Liver Cell Generation" at bounding box center [328, 114] width 41 height 7
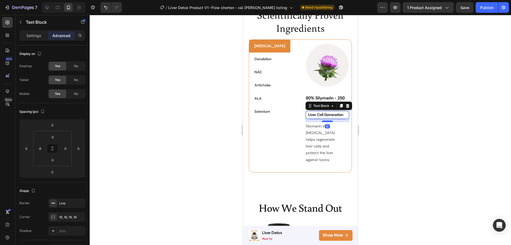
drag, startPoint x: 321, startPoint y: 120, endPoint x: 321, endPoint y: 123, distance: 3.2
click at [322, 122] on div at bounding box center [327, 121] width 11 height 2
type input "12"
click at [369, 132] on div at bounding box center [300, 130] width 421 height 230
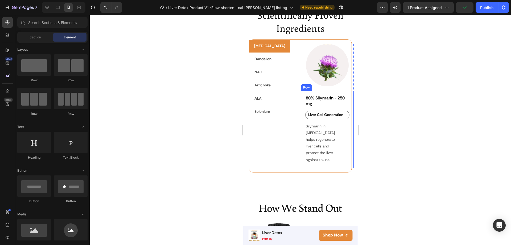
click at [326, 109] on div "⁠⁠⁠⁠⁠⁠⁠ 80% Silymarin - 250 mg Heading Liver Cell Generation Text Block Silymar…" at bounding box center [327, 129] width 44 height 69
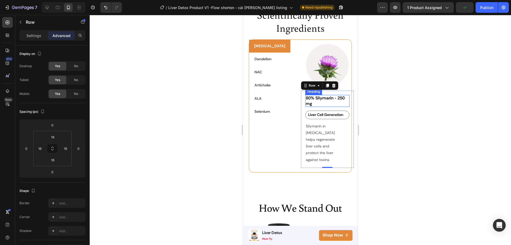
click at [326, 106] on strong "80% Silymarin - 250 mg" at bounding box center [326, 100] width 40 height 11
click at [322, 110] on div at bounding box center [327, 109] width 11 height 2
type input "12"
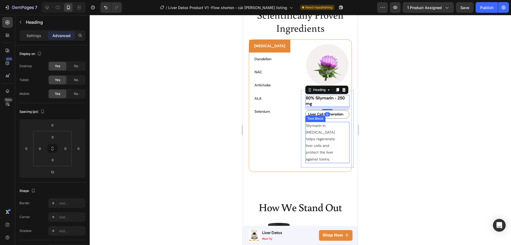
click at [328, 140] on p "Silymarin in [MEDICAL_DATA] helps regenerate liver cells and protect the liver …" at bounding box center [324, 142] width 37 height 40
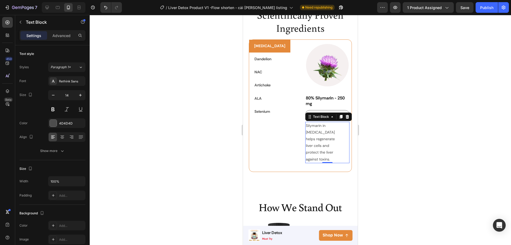
click at [372, 134] on div at bounding box center [300, 130] width 421 height 230
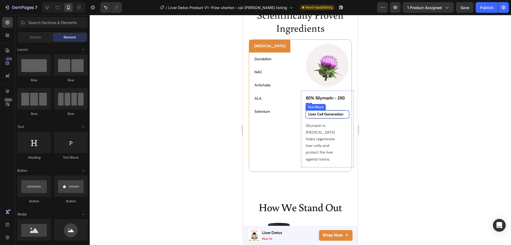
click at [338, 117] on p "Liver Cell Generation" at bounding box center [328, 114] width 41 height 7
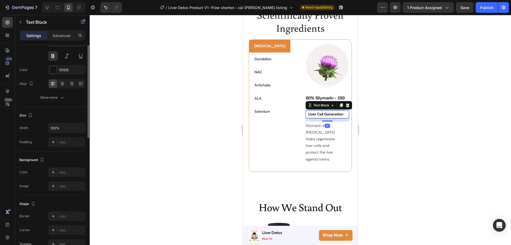
scroll to position [80, 0]
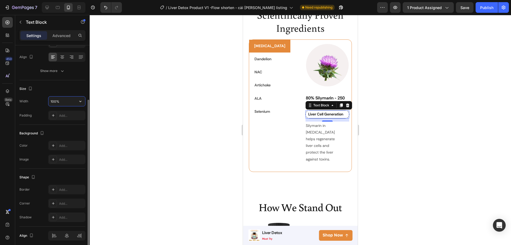
click at [53, 99] on input "100%" at bounding box center [66, 101] width 37 height 10
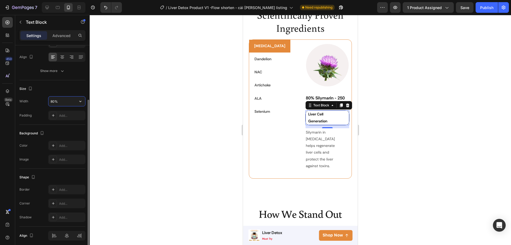
click at [51, 101] on input "80%" at bounding box center [66, 101] width 37 height 10
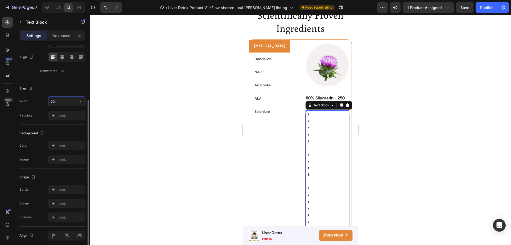
type input "80%"
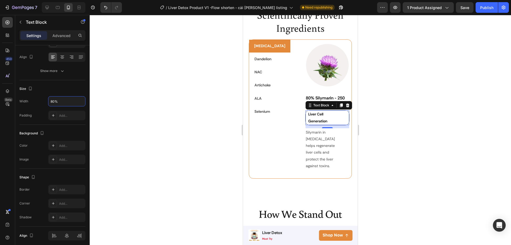
click at [380, 144] on div at bounding box center [300, 130] width 421 height 230
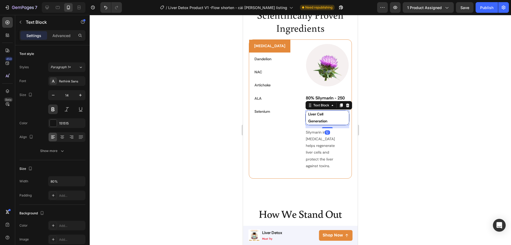
click at [308, 114] on p "Liver Cell Generation" at bounding box center [324, 117] width 32 height 13
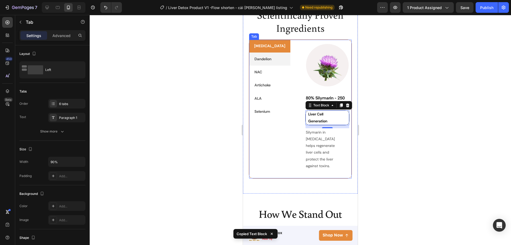
click at [262, 58] on p "Dandelion" at bounding box center [262, 59] width 17 height 7
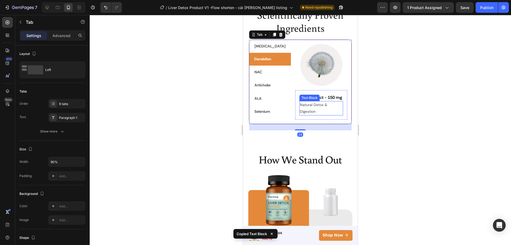
click at [316, 108] on div "Natural Detox & Digestion" at bounding box center [321, 108] width 44 height 14
